Goal: Find specific page/section

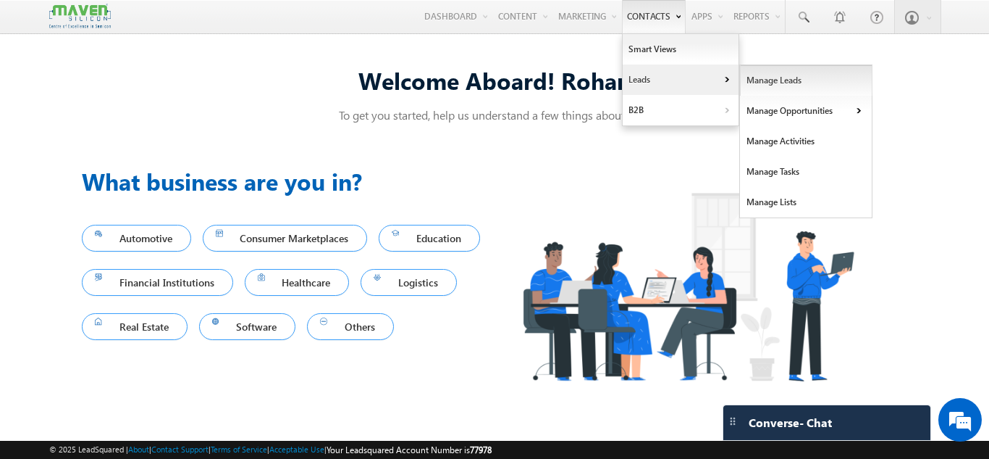
click at [766, 78] on link "Manage Leads" at bounding box center [806, 80] width 133 height 30
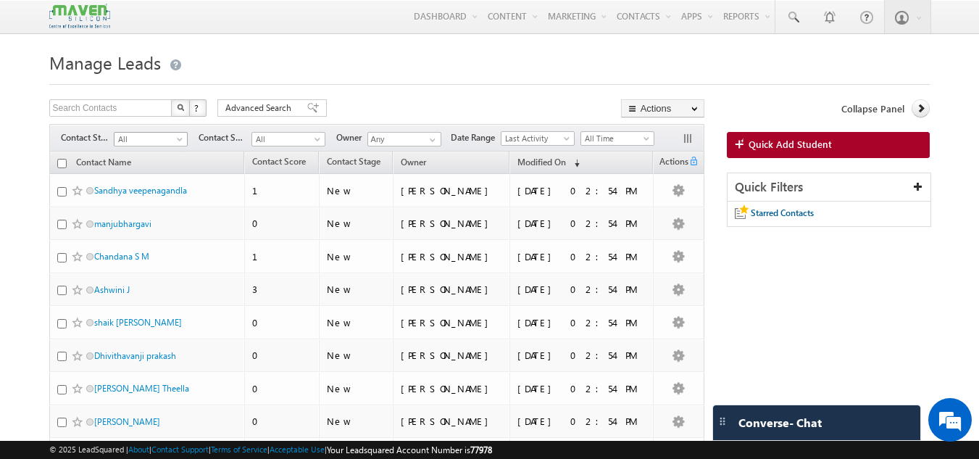
click at [162, 141] on span "All" at bounding box center [148, 139] width 69 height 13
click at [146, 157] on link "All" at bounding box center [150, 154] width 73 height 13
click at [175, 141] on span at bounding box center [181, 142] width 12 height 12
click at [147, 160] on link "All" at bounding box center [150, 154] width 73 height 13
click at [289, 141] on span "All" at bounding box center [286, 139] width 69 height 13
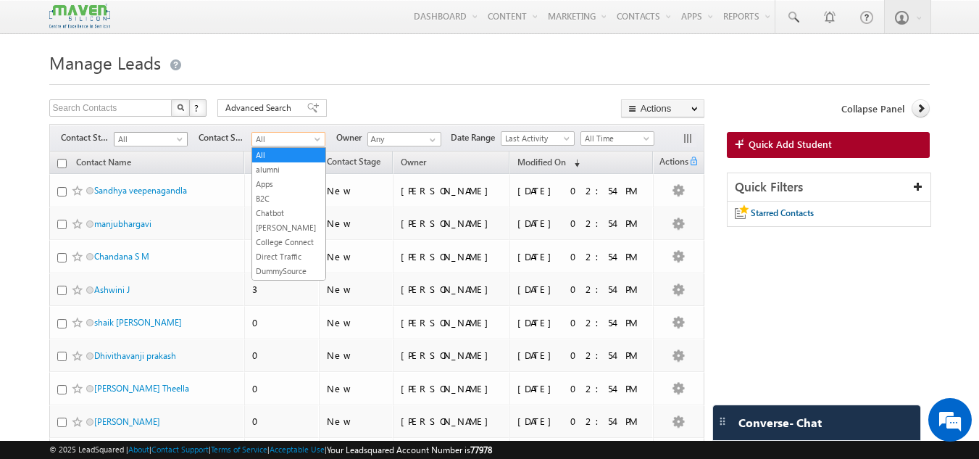
click at [170, 139] on span "All" at bounding box center [148, 139] width 69 height 13
click at [301, 139] on span "All" at bounding box center [286, 139] width 69 height 13
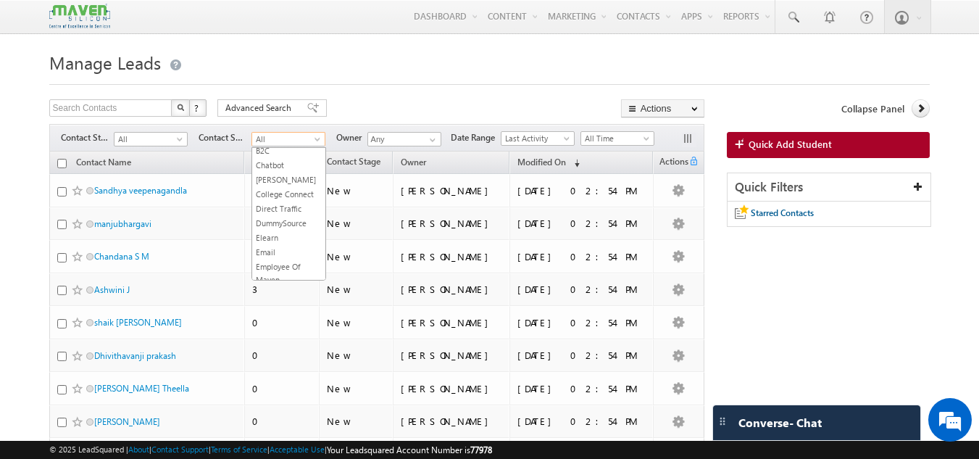
click at [406, 104] on div "Search Contacts X ? 107 results found Advanced Search Advanced Search Advanced …" at bounding box center [376, 109] width 655 height 21
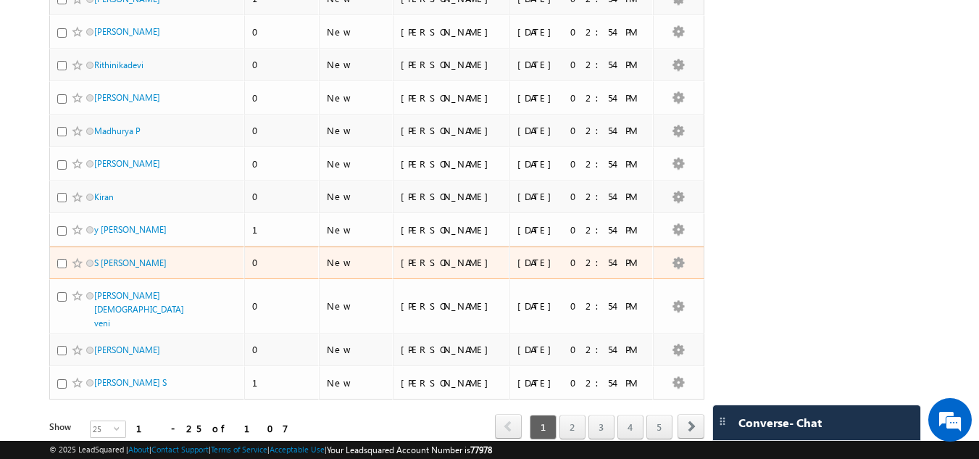
scroll to position [656, 0]
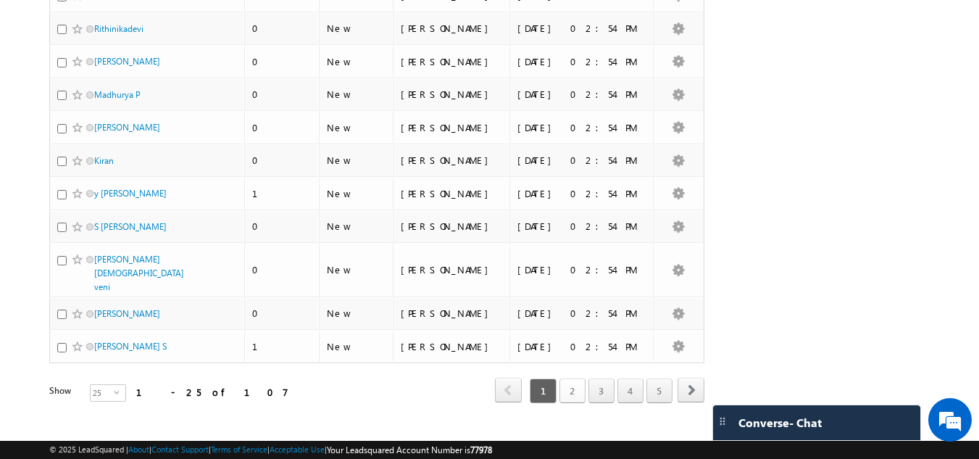
click at [583, 378] on link "2" at bounding box center [572, 390] width 26 height 25
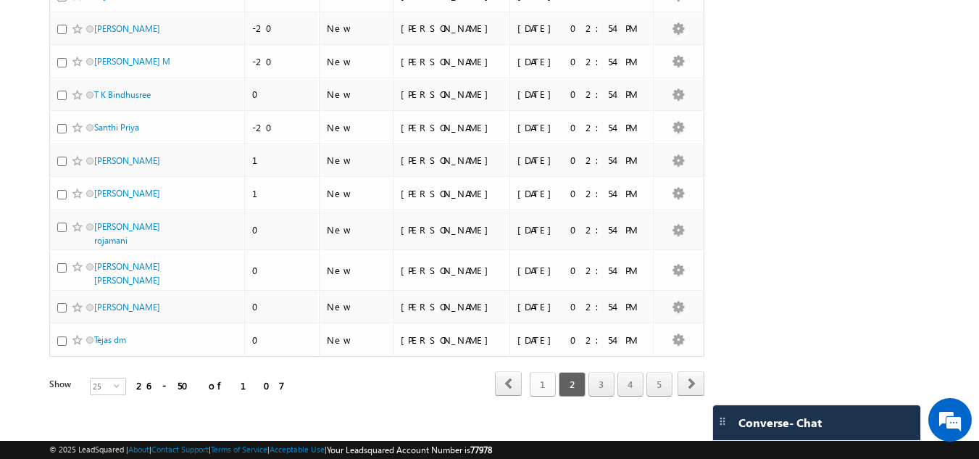
click at [542, 375] on link "1" at bounding box center [543, 384] width 26 height 25
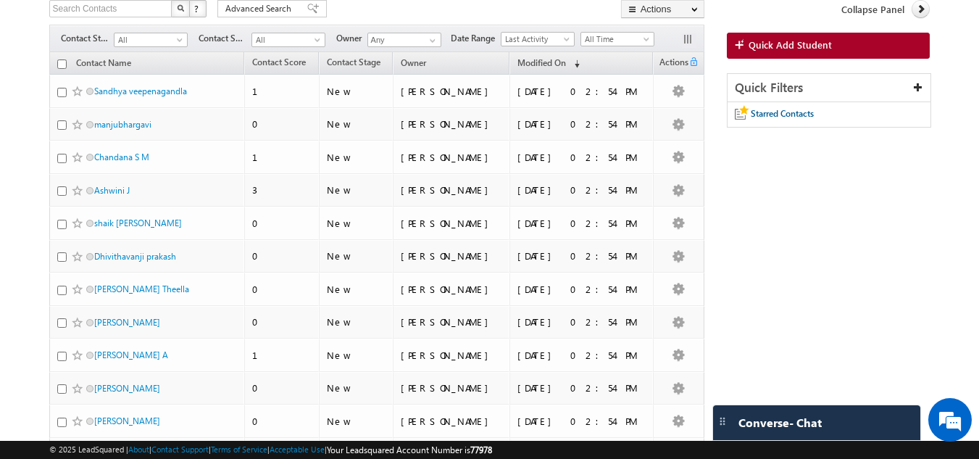
scroll to position [0, 0]
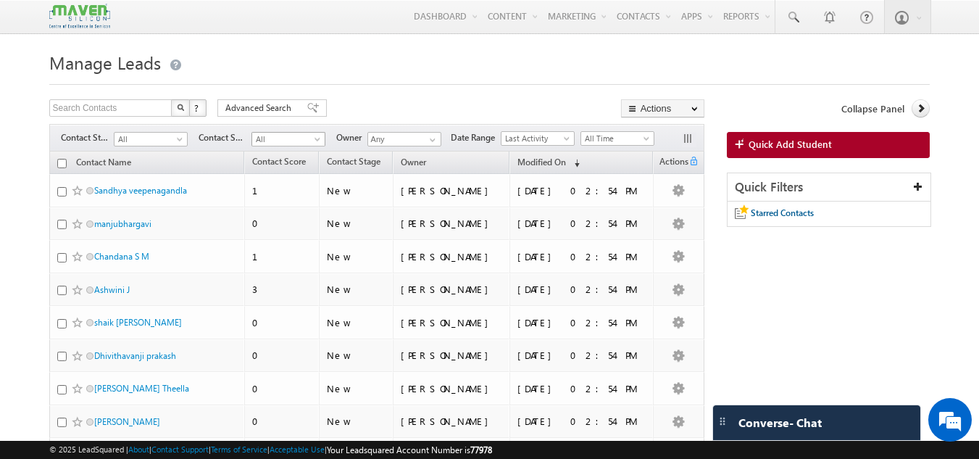
click at [301, 146] on span "All" at bounding box center [286, 139] width 69 height 13
click at [143, 137] on span "All" at bounding box center [148, 139] width 69 height 13
click at [286, 145] on span "All" at bounding box center [286, 139] width 69 height 13
click at [390, 106] on div "Search Contacts X ? 107 results found Advanced Search Advanced Search Advanced …" at bounding box center [376, 109] width 655 height 21
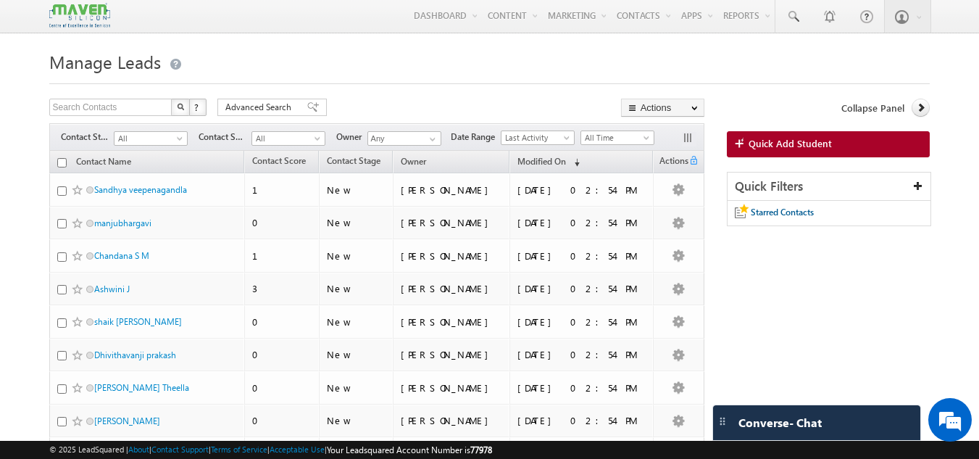
scroll to position [0, 0]
